Goal: Find specific page/section: Find specific page/section

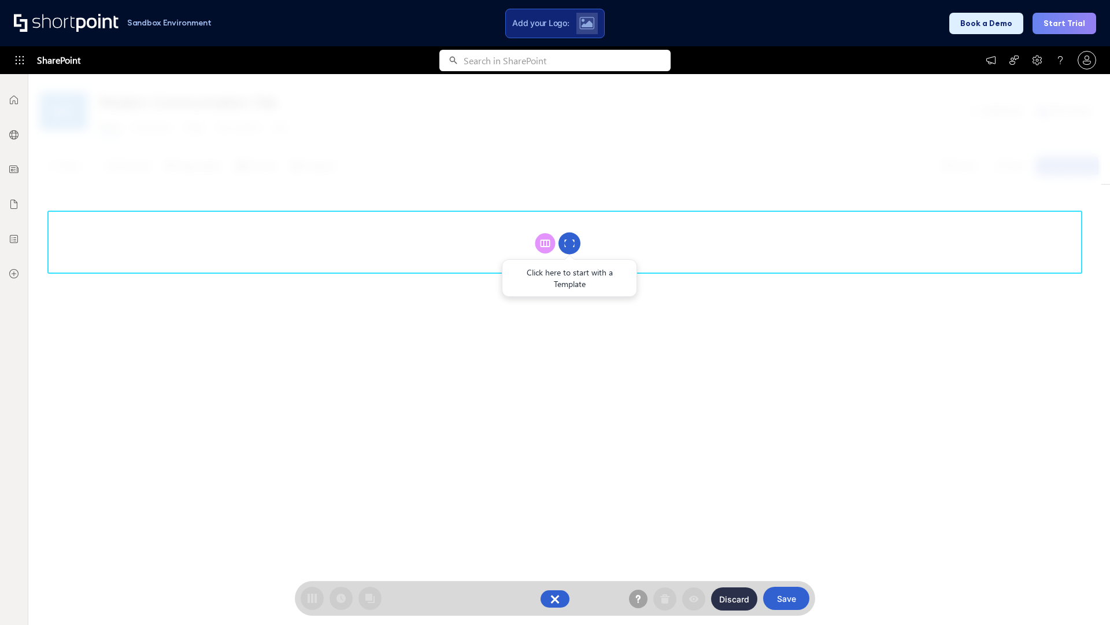
click at [570, 243] on circle at bounding box center [570, 243] width 22 height 22
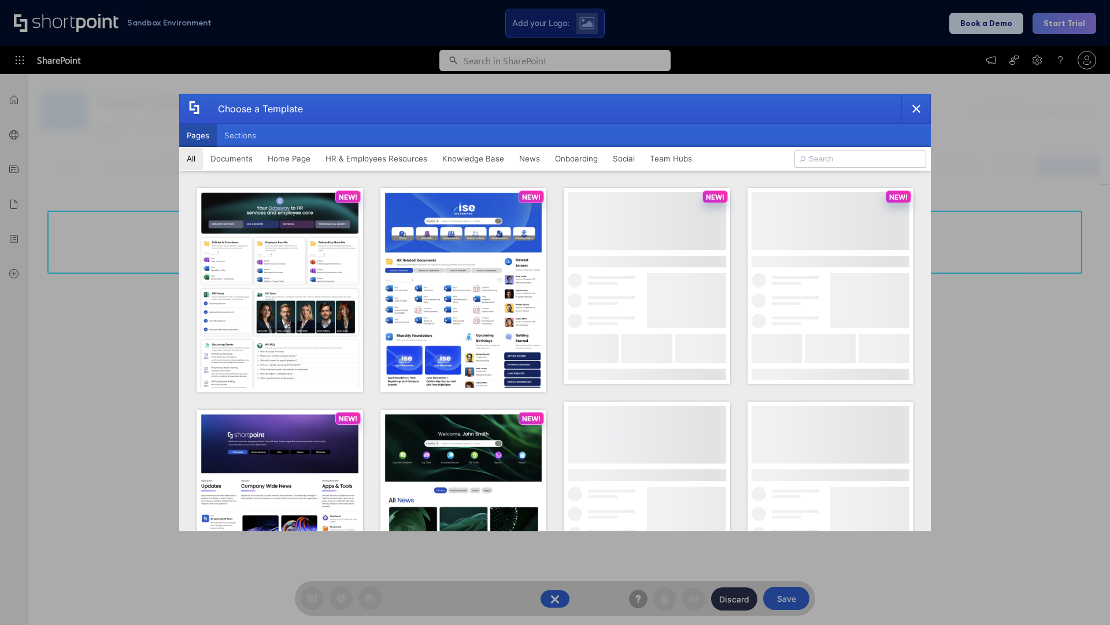
click at [198, 135] on button "Pages" at bounding box center [198, 135] width 38 height 23
type input "Knowledge Portal 4"
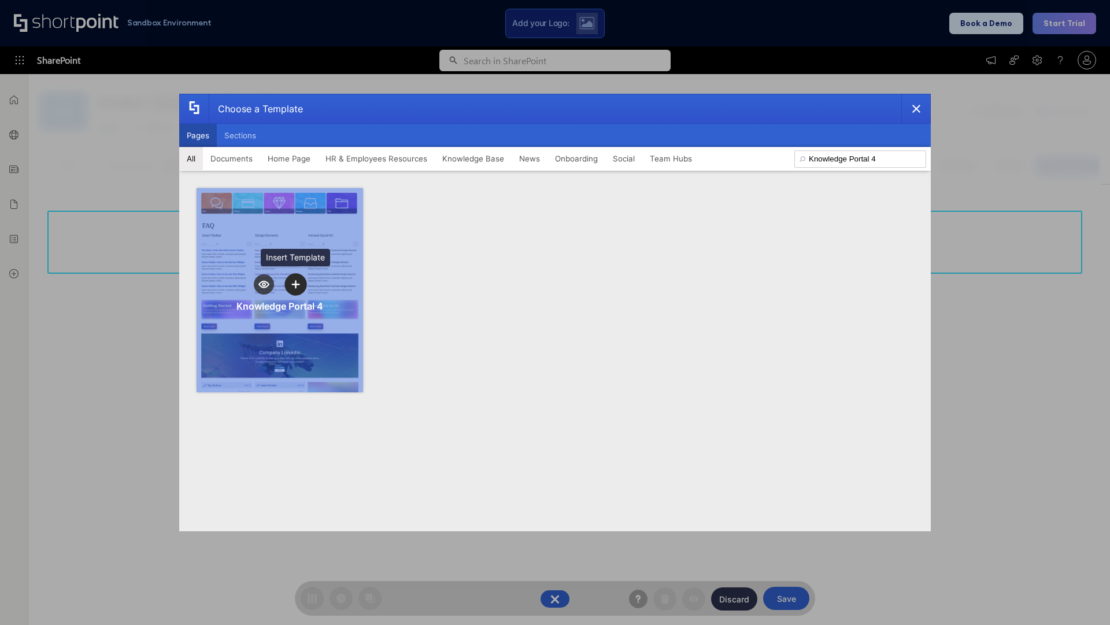
click at [296, 284] on icon "template selector" at bounding box center [295, 284] width 8 height 8
